Goal: Task Accomplishment & Management: Use online tool/utility

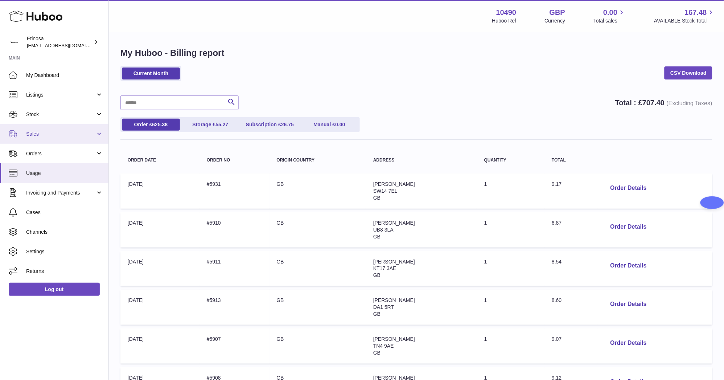
click at [40, 131] on span "Sales" at bounding box center [60, 134] width 69 height 7
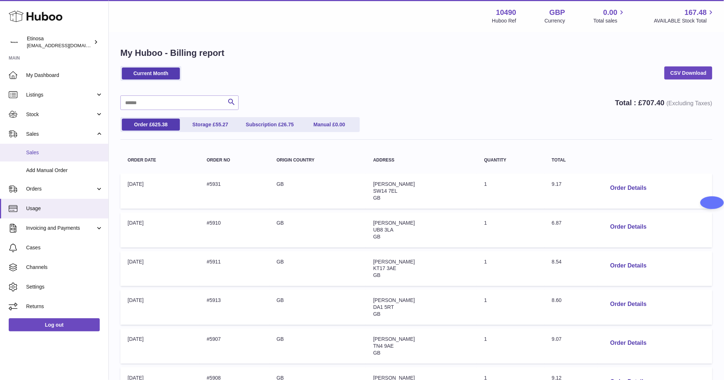
click at [46, 157] on link "Sales" at bounding box center [54, 153] width 108 height 18
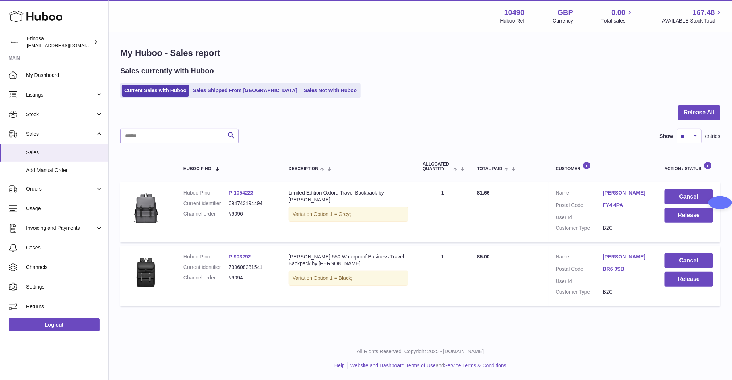
click at [286, 348] on p "All Rights Reserved. Copyright 2025 - [DOMAIN_NAME]" at bounding box center [421, 351] width 612 height 7
drag, startPoint x: 253, startPoint y: 214, endPoint x: 229, endPoint y: 214, distance: 23.9
click at [229, 214] on dd "#6096" at bounding box center [251, 213] width 45 height 7
copy dd "#6096"
drag, startPoint x: 255, startPoint y: 318, endPoint x: 282, endPoint y: 306, distance: 30.0
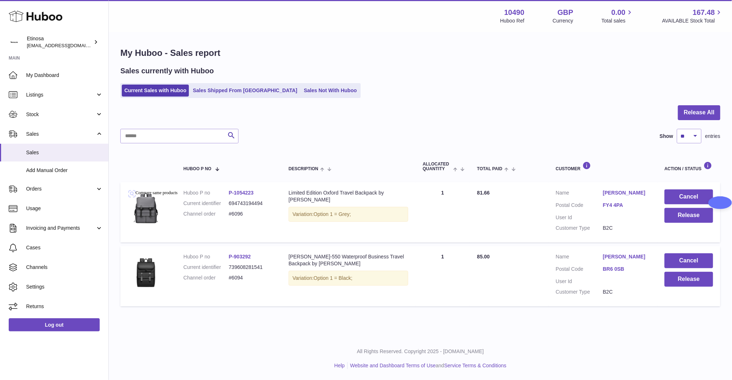
click at [256, 318] on div "My Huboo - Sales report Sales currently with Huboo Current Sales with Huboo Sal…" at bounding box center [420, 178] width 623 height 291
drag, startPoint x: 651, startPoint y: 257, endPoint x: 597, endPoint y: 253, distance: 54.6
click at [597, 253] on td "Customer Name Gregory Bouvier Postal Code BR6 0SB User Id Customer Type B2C" at bounding box center [603, 276] width 109 height 60
copy dl "Gregory Bouvier"
click at [586, 328] on div "Menu Huboo 10490 Huboo Ref GBP Currency 0.00 Total sales 167.48 AVAILABLE Stock…" at bounding box center [420, 168] width 623 height 337
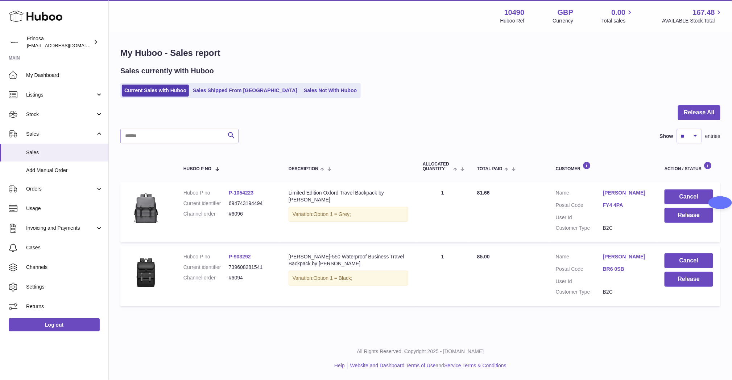
drag, startPoint x: 429, startPoint y: 337, endPoint x: 492, endPoint y: 319, distance: 65.7
click at [435, 337] on div "All Rights Reserved. Copyright 2025 - Huboo.co.uk Help Website and Dashboard Te…" at bounding box center [420, 358] width 623 height 43
drag, startPoint x: 651, startPoint y: 191, endPoint x: 599, endPoint y: 193, distance: 51.9
click at [597, 193] on td "Customer Name Ellen Pinto-Hazell Postal Code FY4 4PA User Id Customer Type B2C" at bounding box center [603, 212] width 109 height 60
copy dl "Ellen Pinto-Hazell"
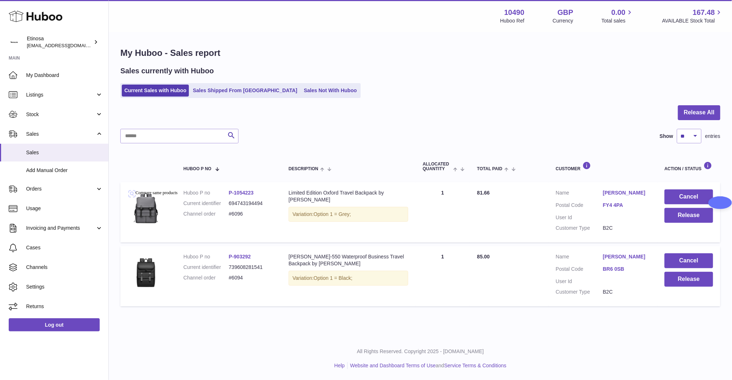
click at [291, 333] on div "Menu Huboo 10490 Huboo Ref GBP Currency 0.00 Total sales 167.48 AVAILABLE Stock…" at bounding box center [420, 168] width 623 height 337
click at [701, 281] on button "Release" at bounding box center [689, 279] width 49 height 15
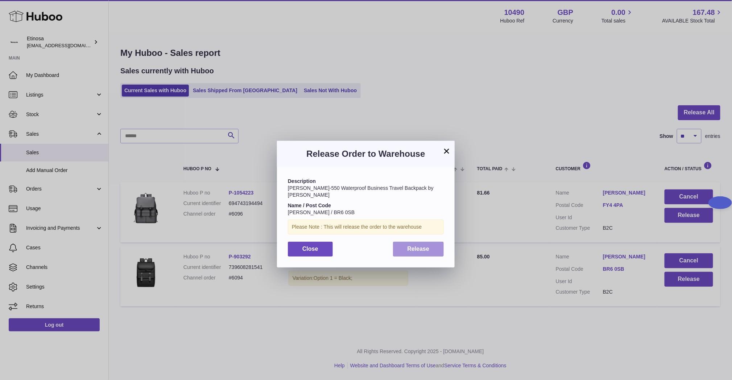
click at [420, 245] on span "Release" at bounding box center [418, 248] width 22 height 6
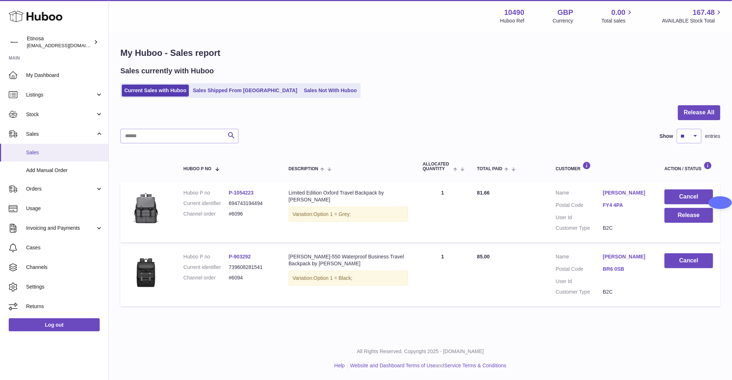
click at [52, 151] on span "Sales" at bounding box center [64, 152] width 77 height 7
click at [695, 215] on button "Release" at bounding box center [689, 215] width 49 height 15
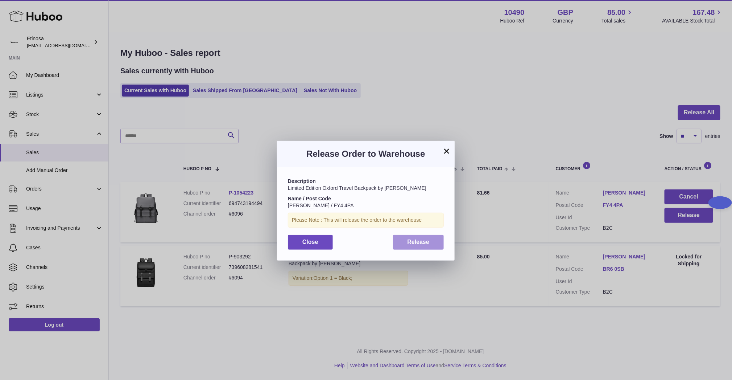
click at [418, 239] on span "Release" at bounding box center [418, 242] width 22 height 6
